Goal: Find specific page/section: Find specific page/section

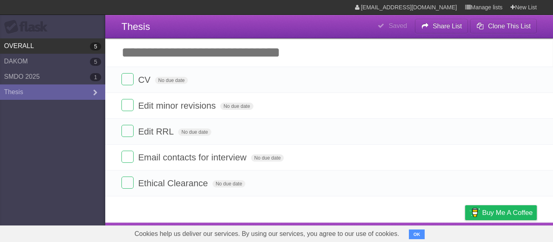
click at [70, 53] on link "OVERALL 5" at bounding box center [52, 45] width 105 height 15
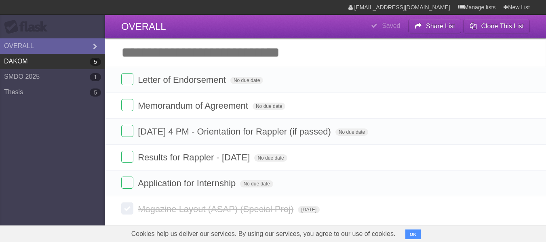
click at [46, 66] on link "DAKOM 5" at bounding box center [52, 61] width 105 height 15
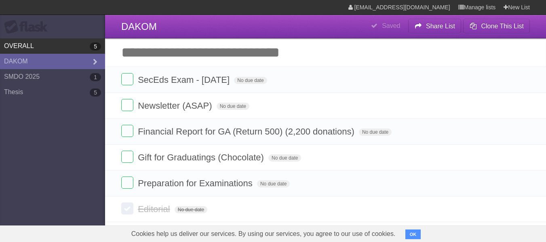
click at [49, 51] on link "OVERALL 5" at bounding box center [52, 45] width 105 height 15
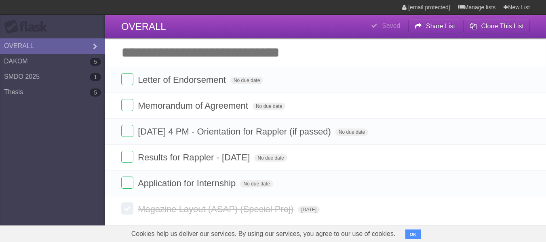
type span "[DATE]"
